Goal: Task Accomplishment & Management: Manage account settings

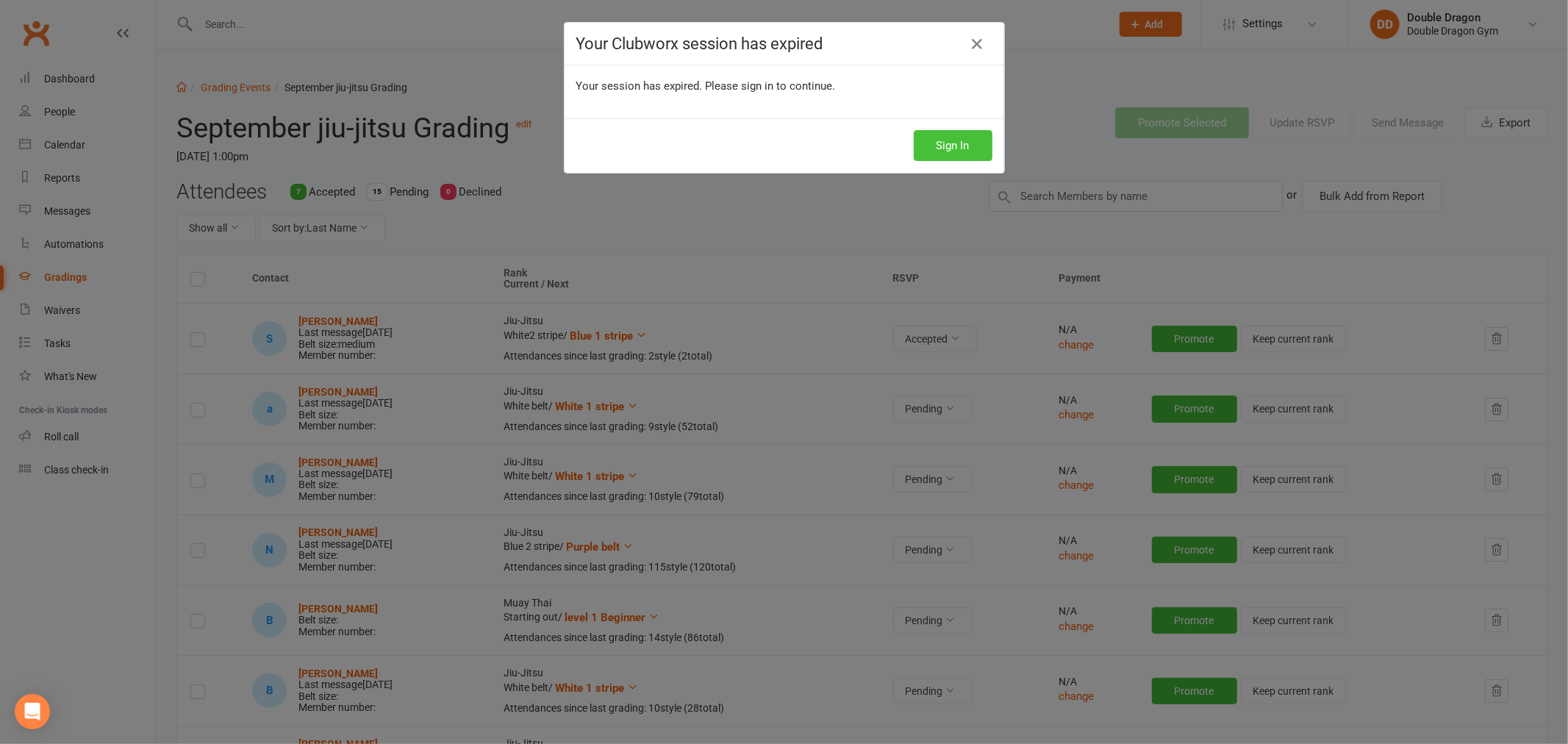
click at [939, 134] on button "Sign In" at bounding box center [954, 145] width 79 height 31
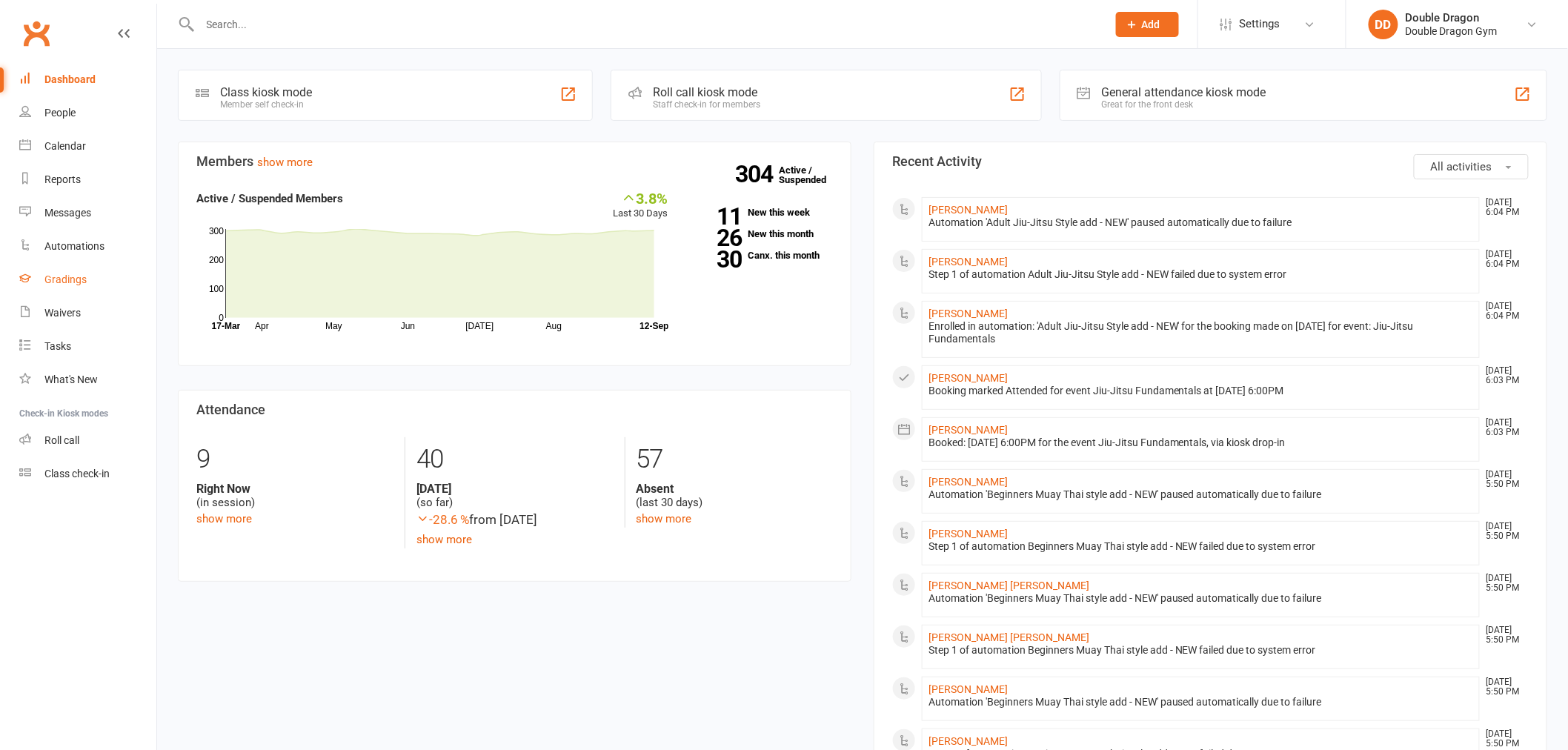
click at [78, 290] on link "Gradings" at bounding box center [88, 279] width 138 height 33
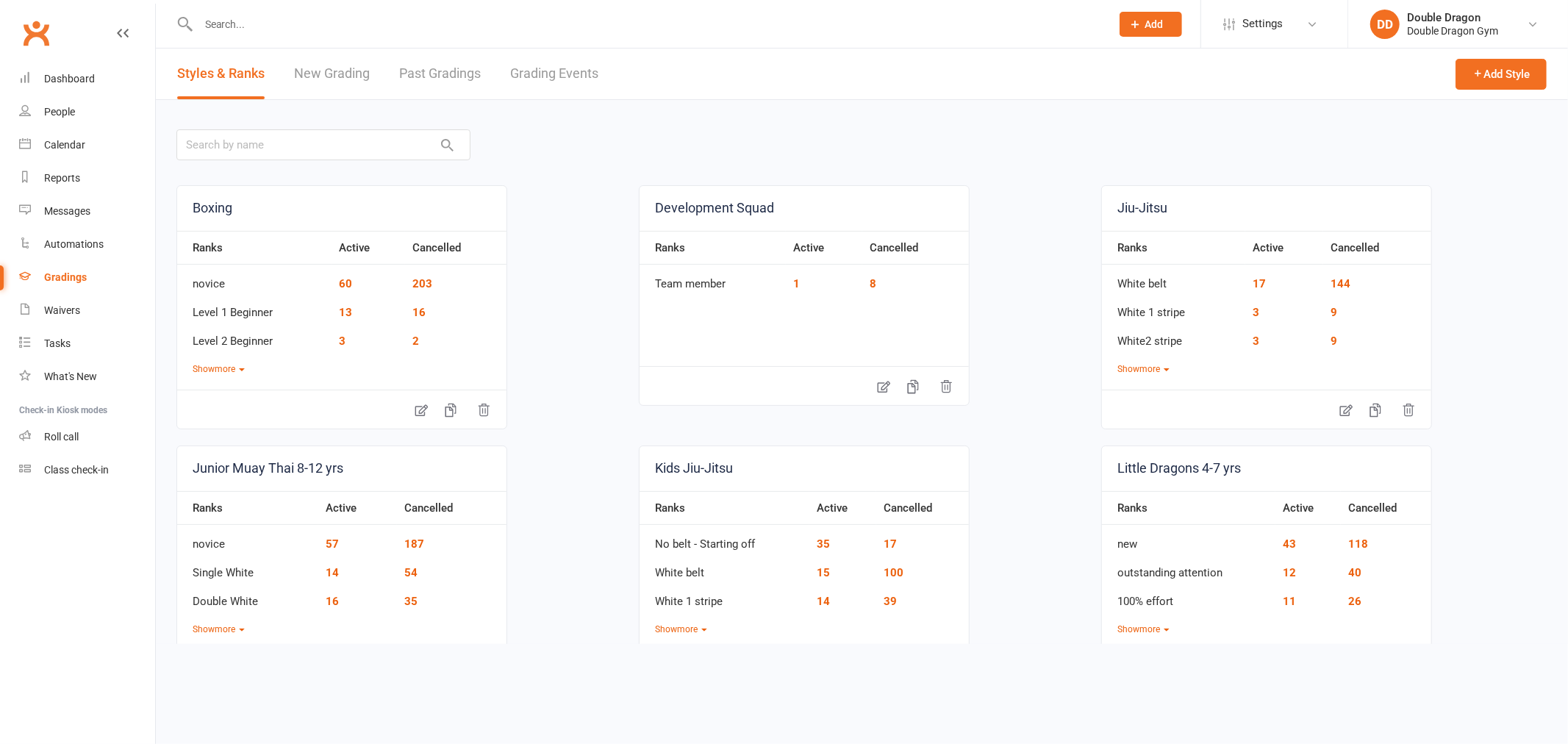
click at [432, 62] on link "Past Gradings" at bounding box center [440, 73] width 82 height 50
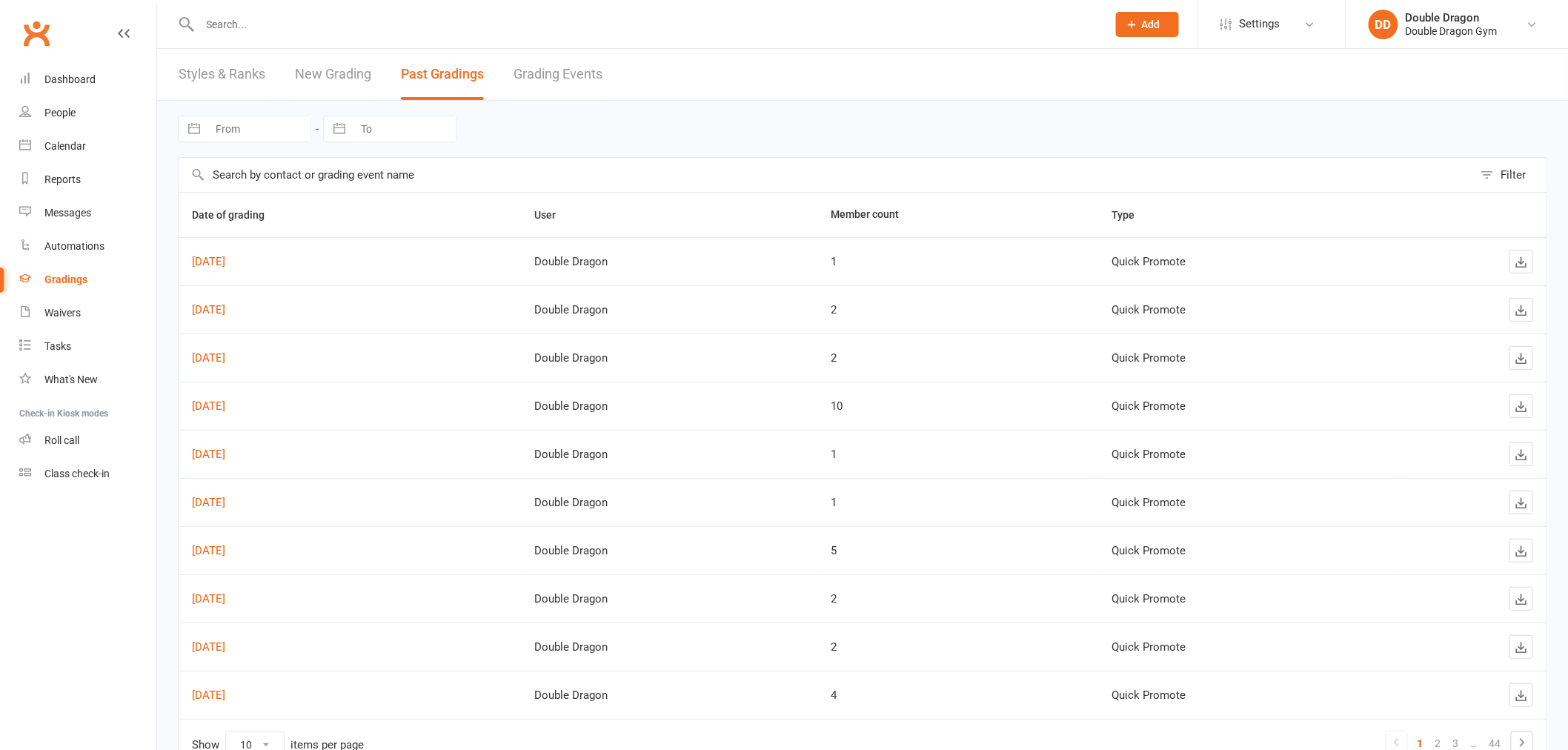
click at [580, 80] on link "Grading Events" at bounding box center [557, 74] width 89 height 51
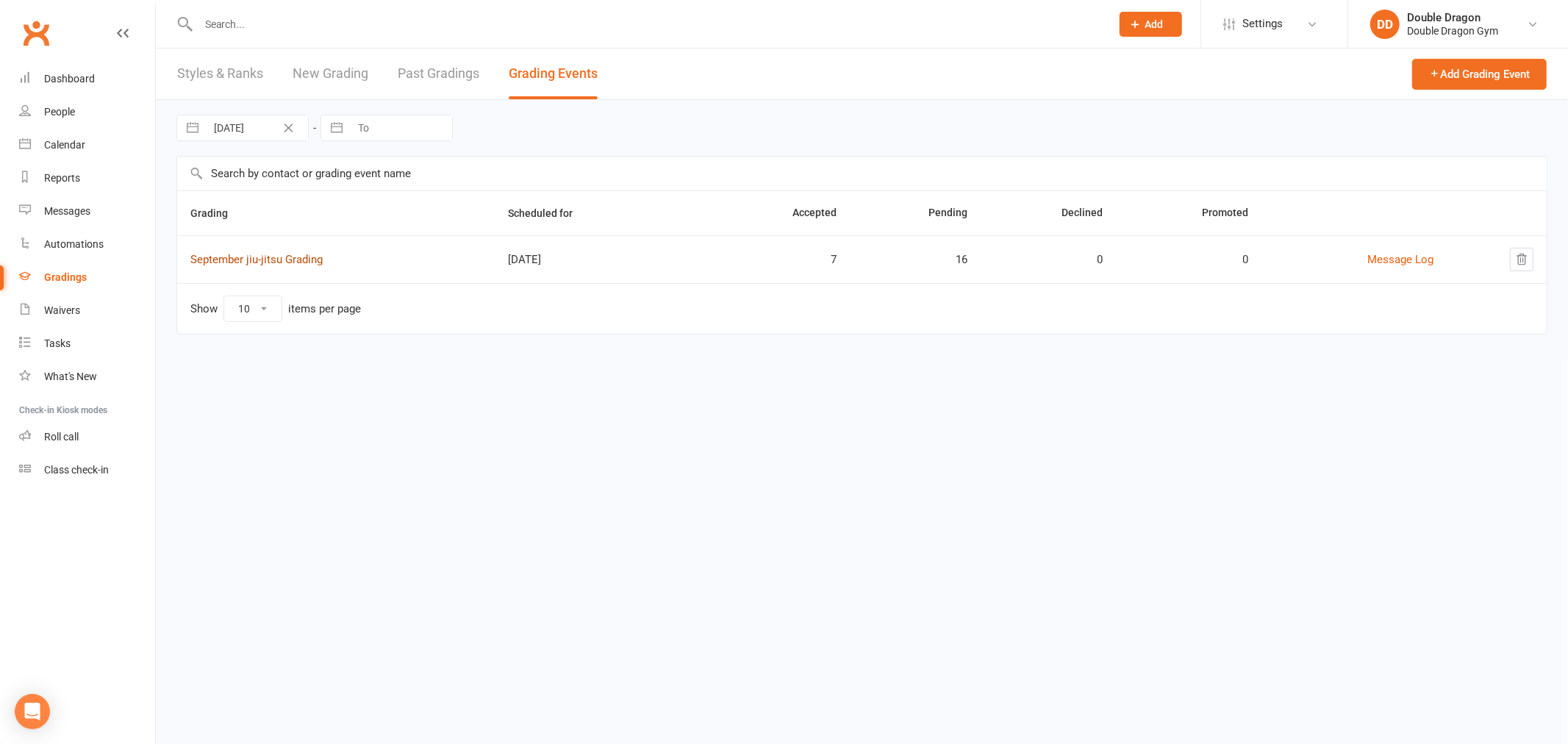
click at [247, 253] on link "September jiu-jitsu Grading" at bounding box center [257, 259] width 133 height 13
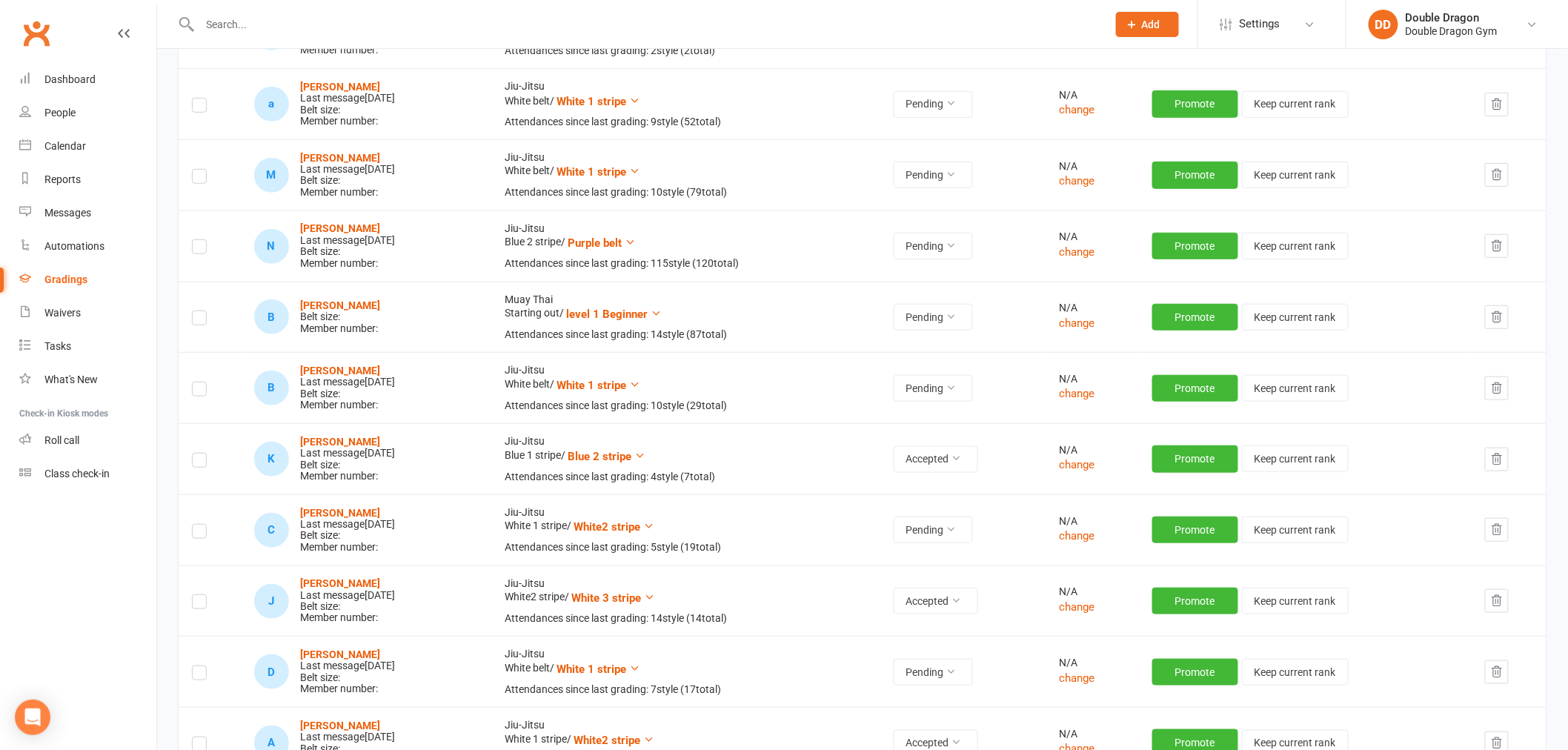
scroll to position [83, 0]
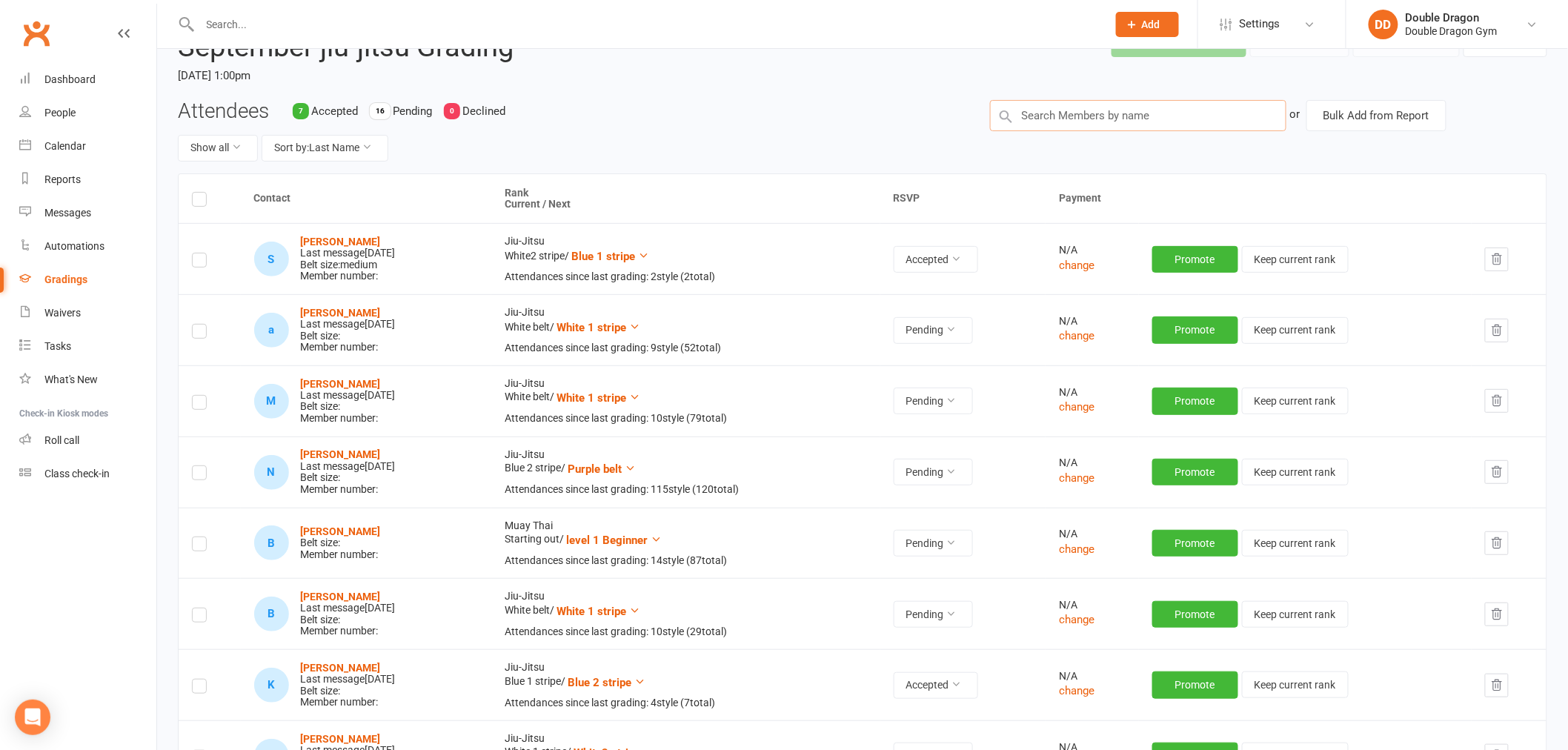
click at [1050, 122] on input "text" at bounding box center [1137, 115] width 296 height 31
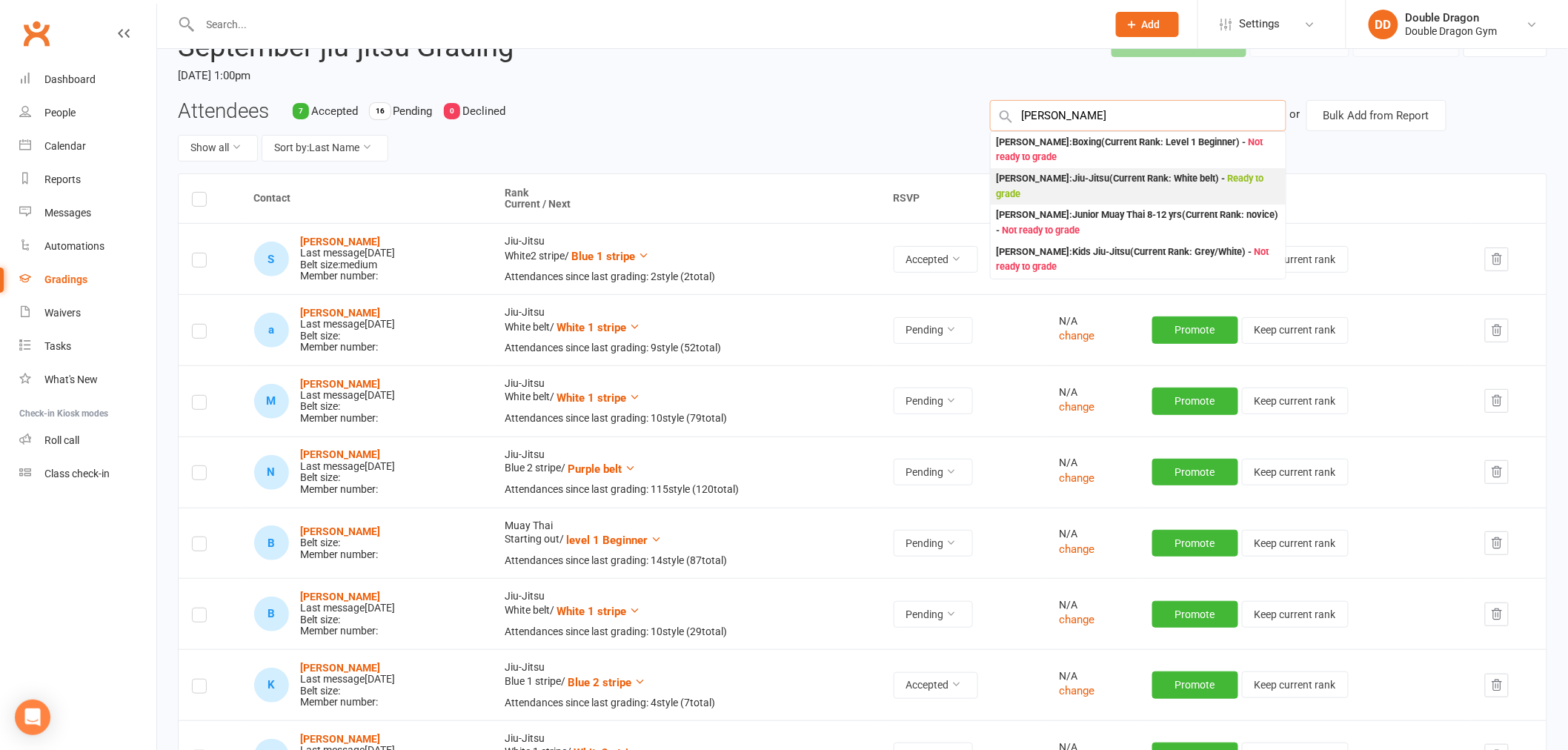
type input "bailey clarke"
click at [1105, 187] on div "Bailey Clarke : Jiu-Jitsu (Current Rank: White belt ) - Ready to grade" at bounding box center [1138, 187] width 283 height 30
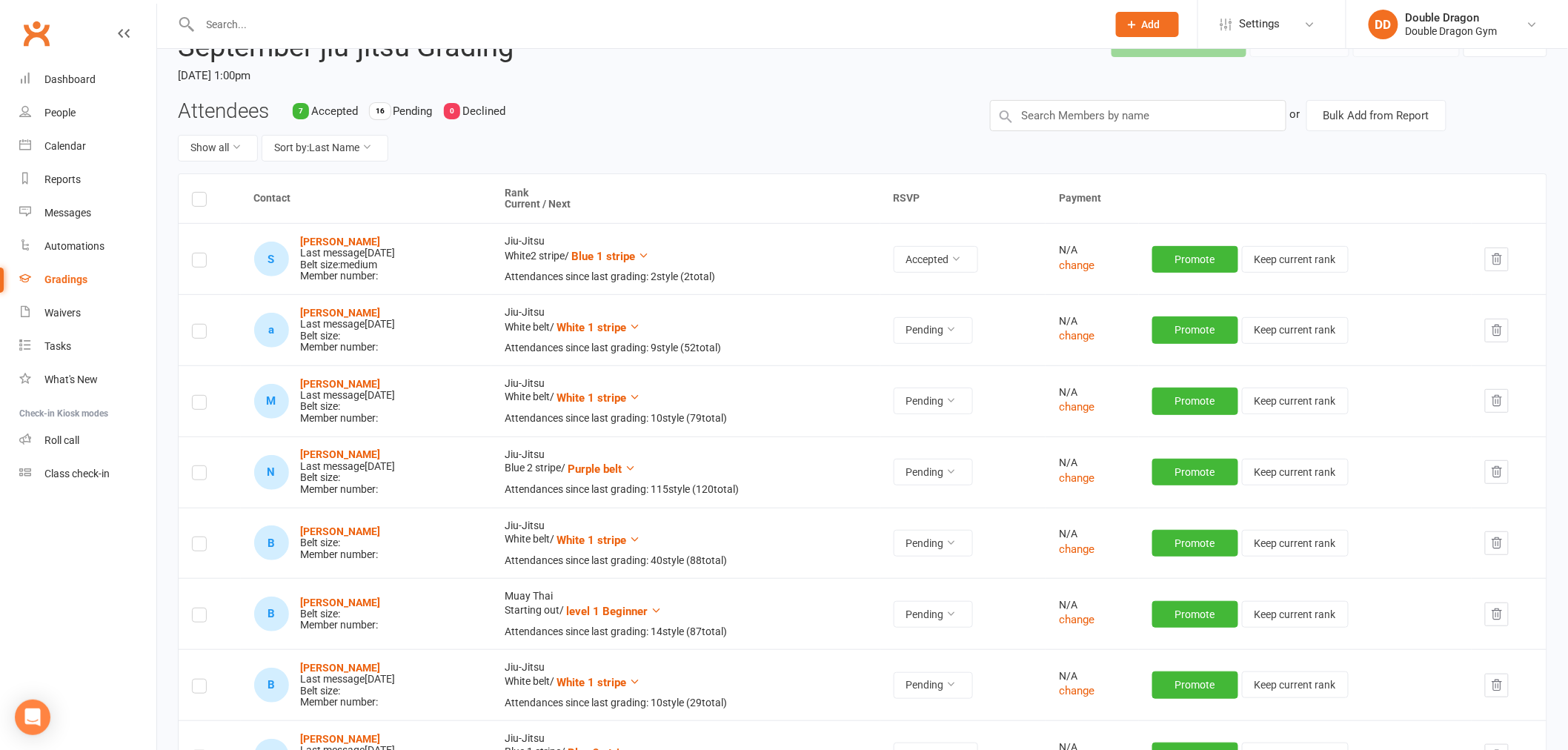
click at [1502, 617] on icon "button" at bounding box center [1496, 613] width 13 height 13
click at [973, 550] on button "Pending" at bounding box center [933, 543] width 80 height 27
click at [873, 586] on link "Accepted" at bounding box center [911, 577] width 147 height 30
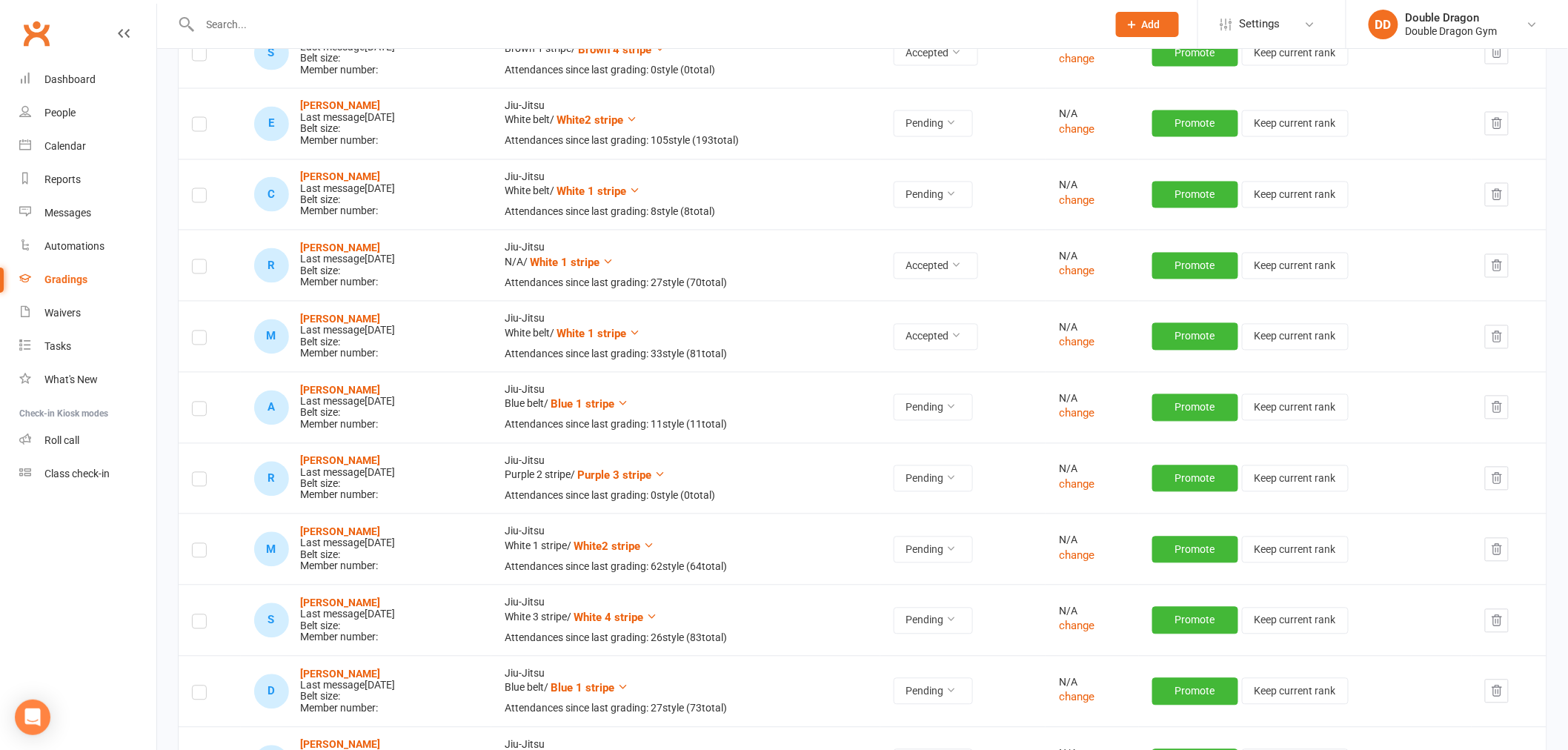
scroll to position [1070, 0]
